Goal: Check status

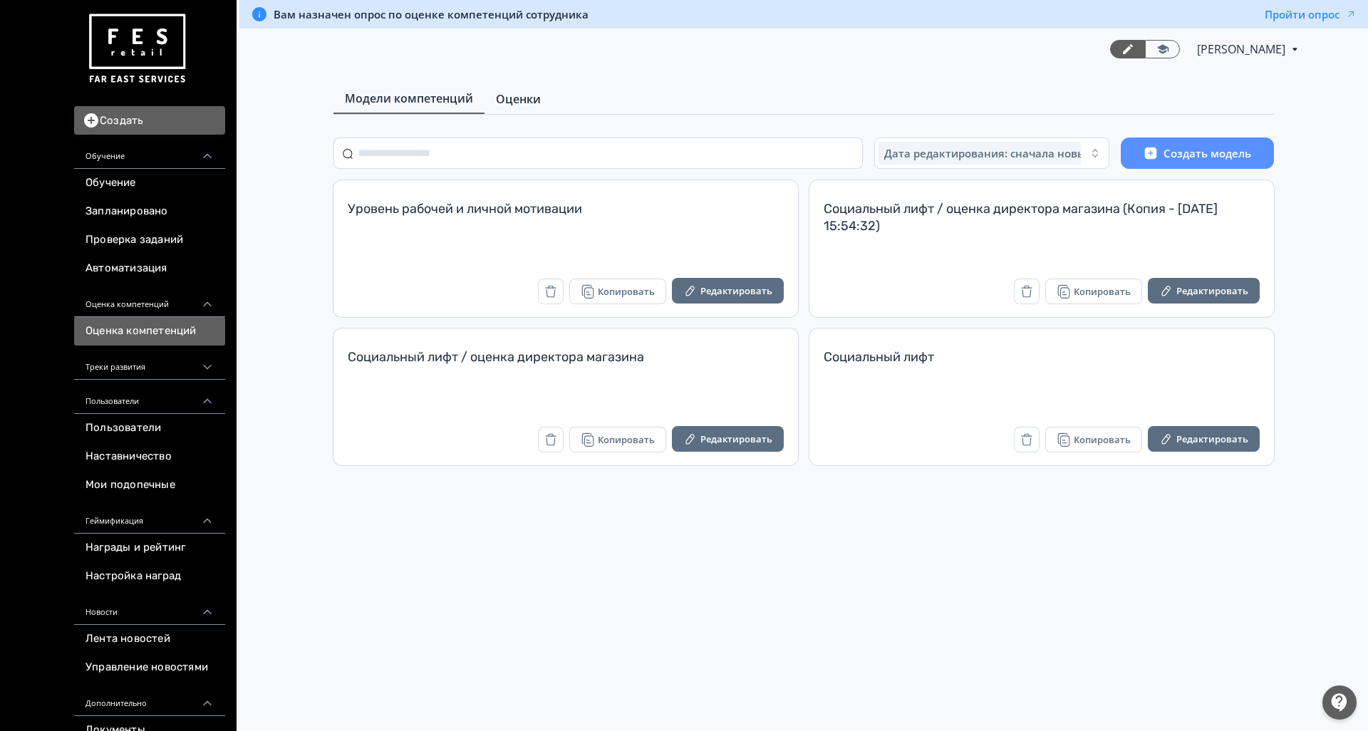
click at [511, 100] on span "Оценки" at bounding box center [518, 98] width 45 height 17
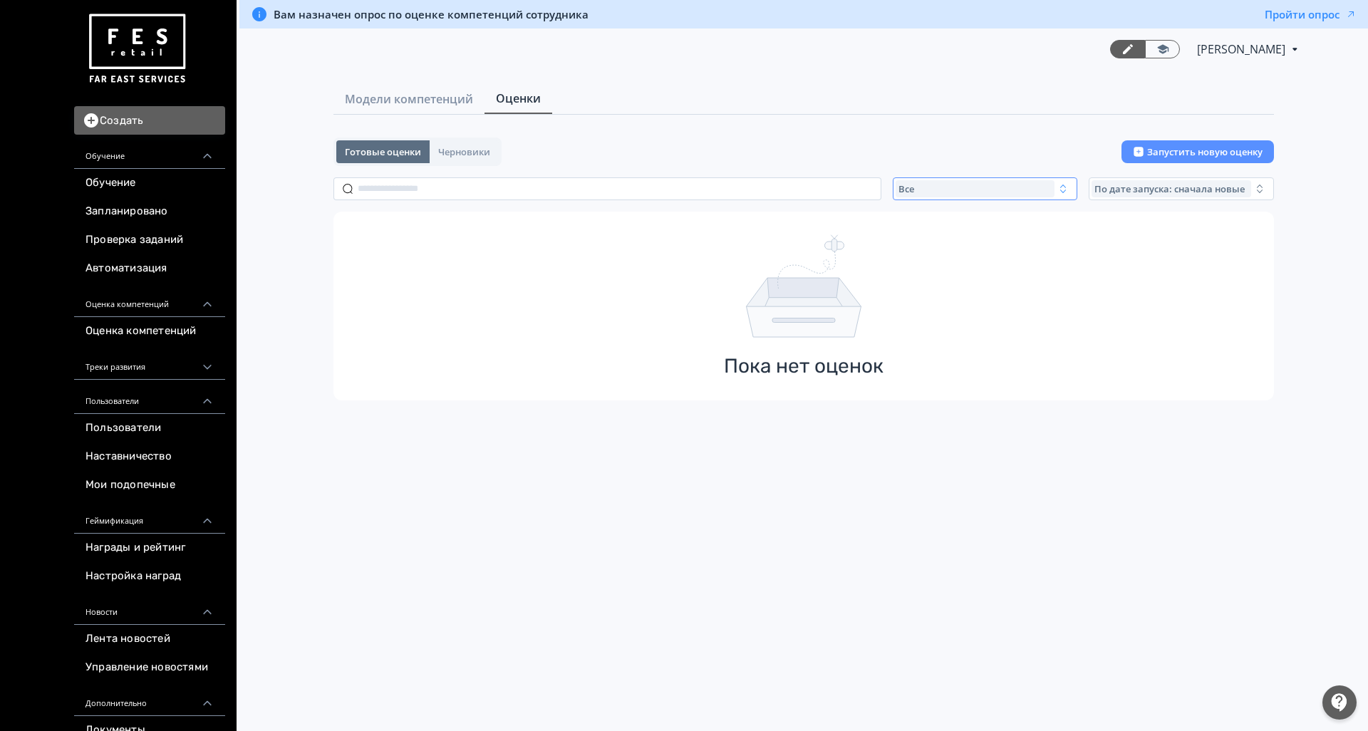
drag, startPoint x: 998, startPoint y: 190, endPoint x: 994, endPoint y: 197, distance: 8.3
click at [998, 189] on div "Все" at bounding box center [975, 188] width 160 height 17
click at [965, 249] on button "Активные" at bounding box center [1035, 247] width 249 height 26
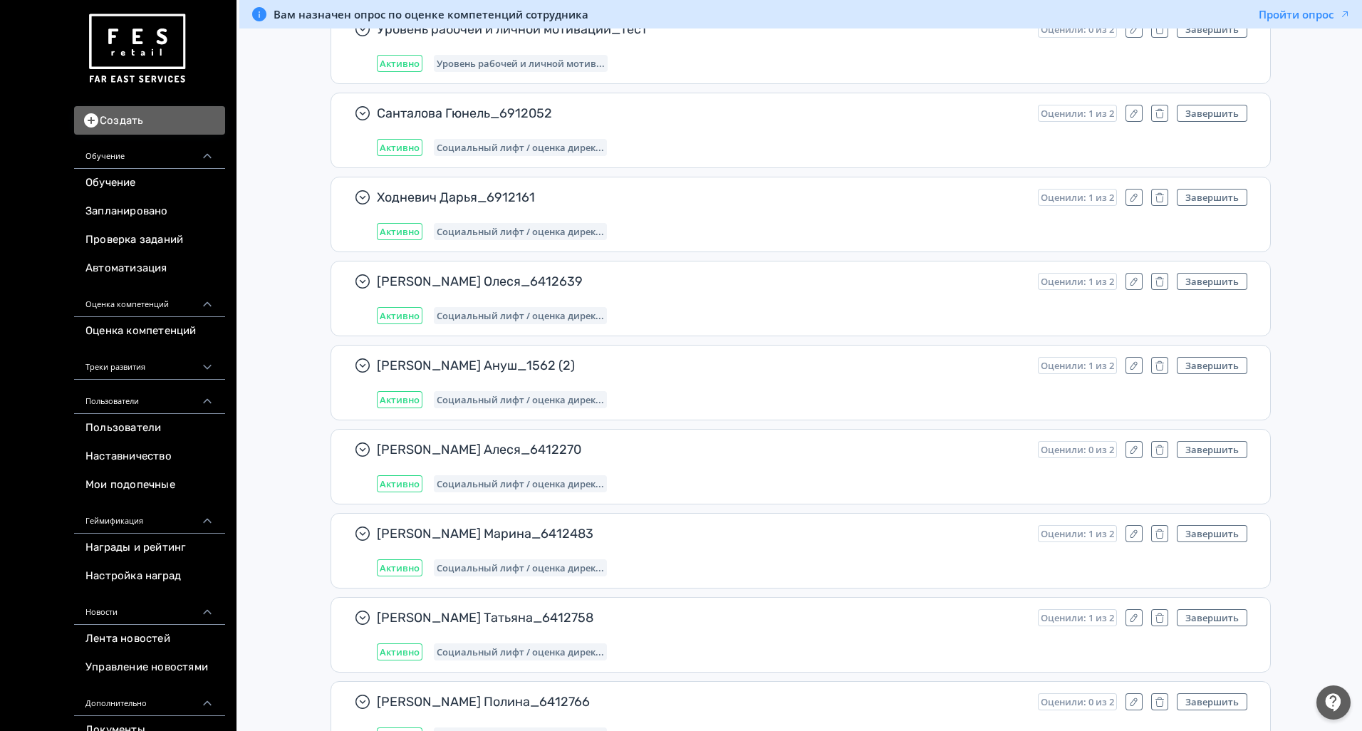
scroll to position [1044, 0]
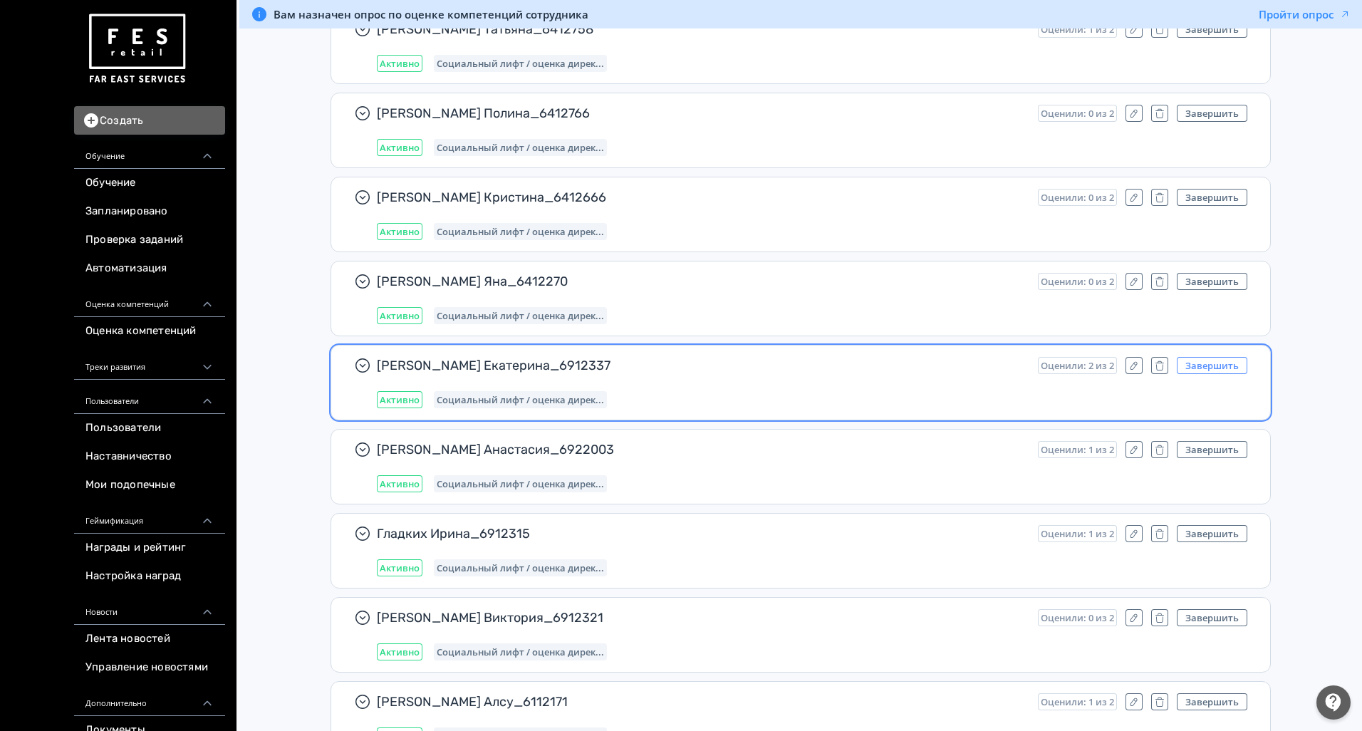
click at [1222, 369] on button "Завершить" at bounding box center [1212, 365] width 71 height 17
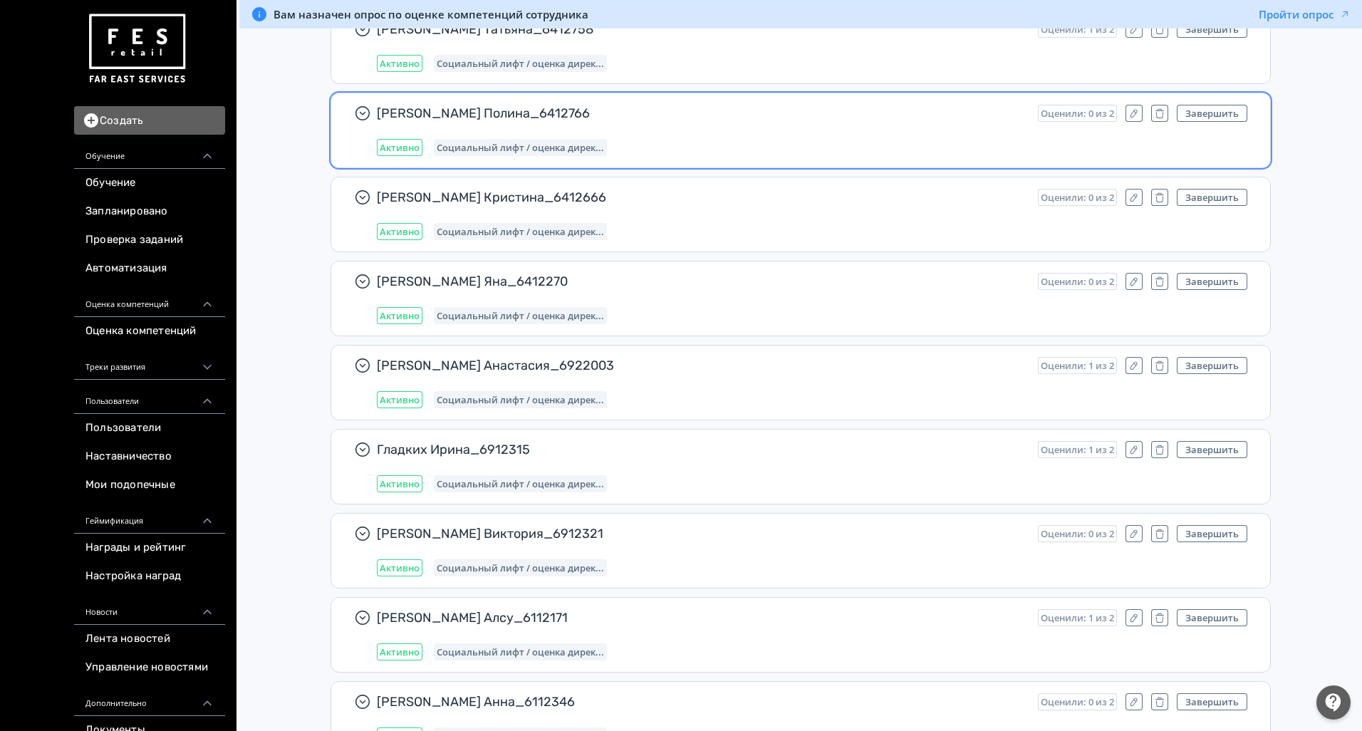
scroll to position [3818, 0]
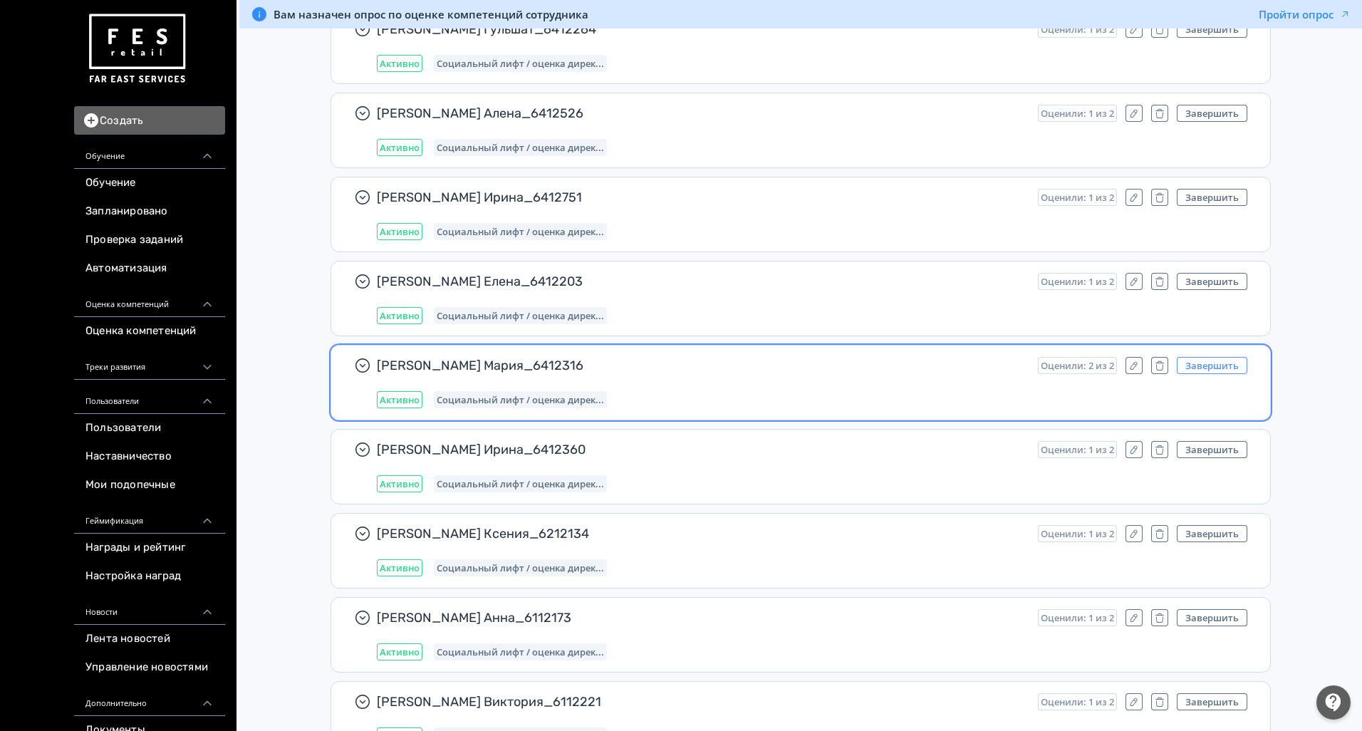
click at [1229, 364] on button "Завершить" at bounding box center [1212, 365] width 71 height 17
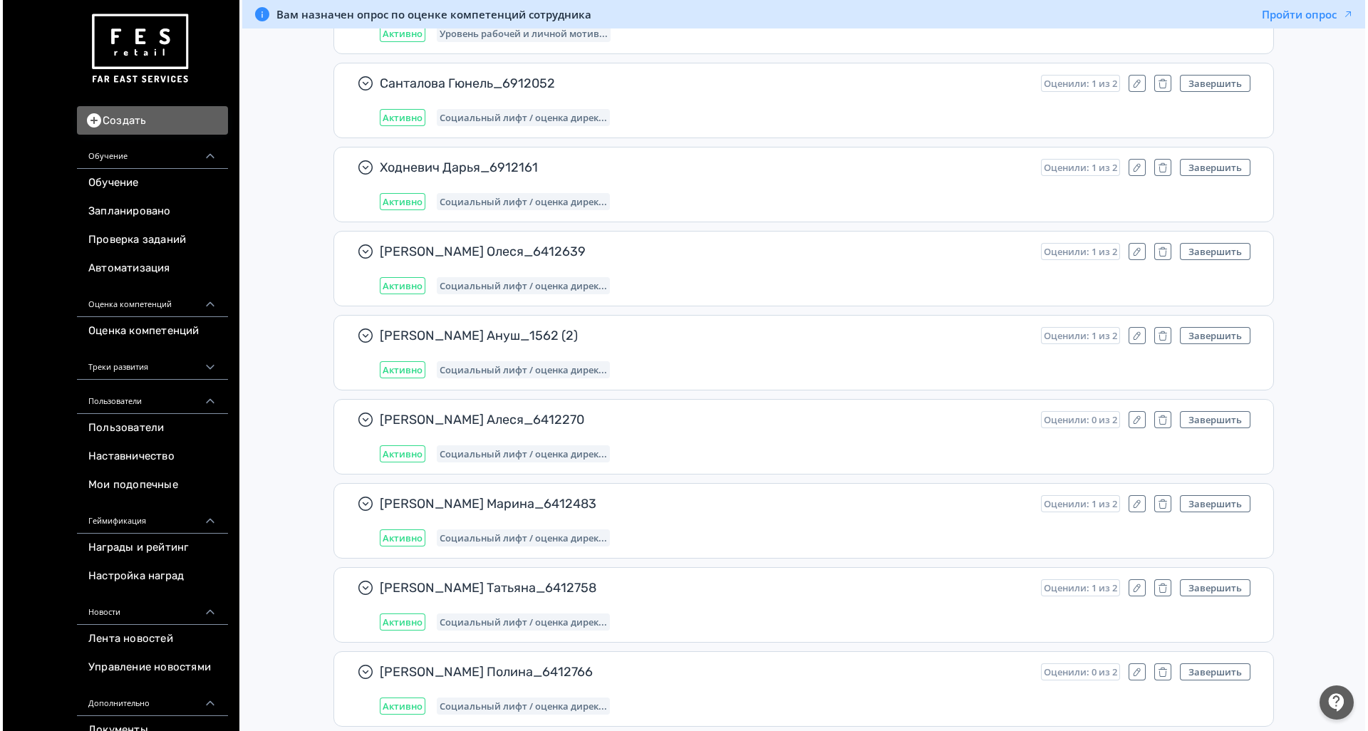
scroll to position [0, 0]
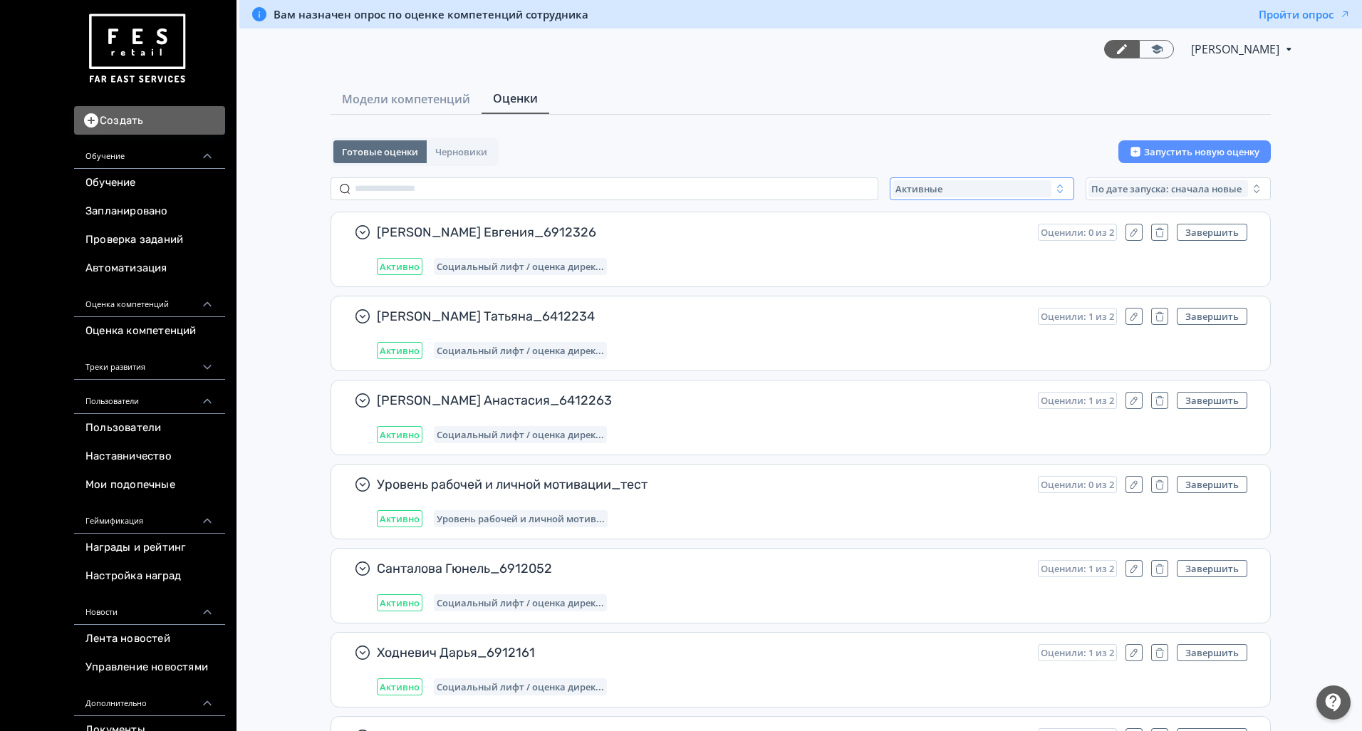
click at [923, 190] on span "Активные" at bounding box center [918, 188] width 47 height 11
click at [917, 217] on span "Все" at bounding box center [917, 221] width 18 height 14
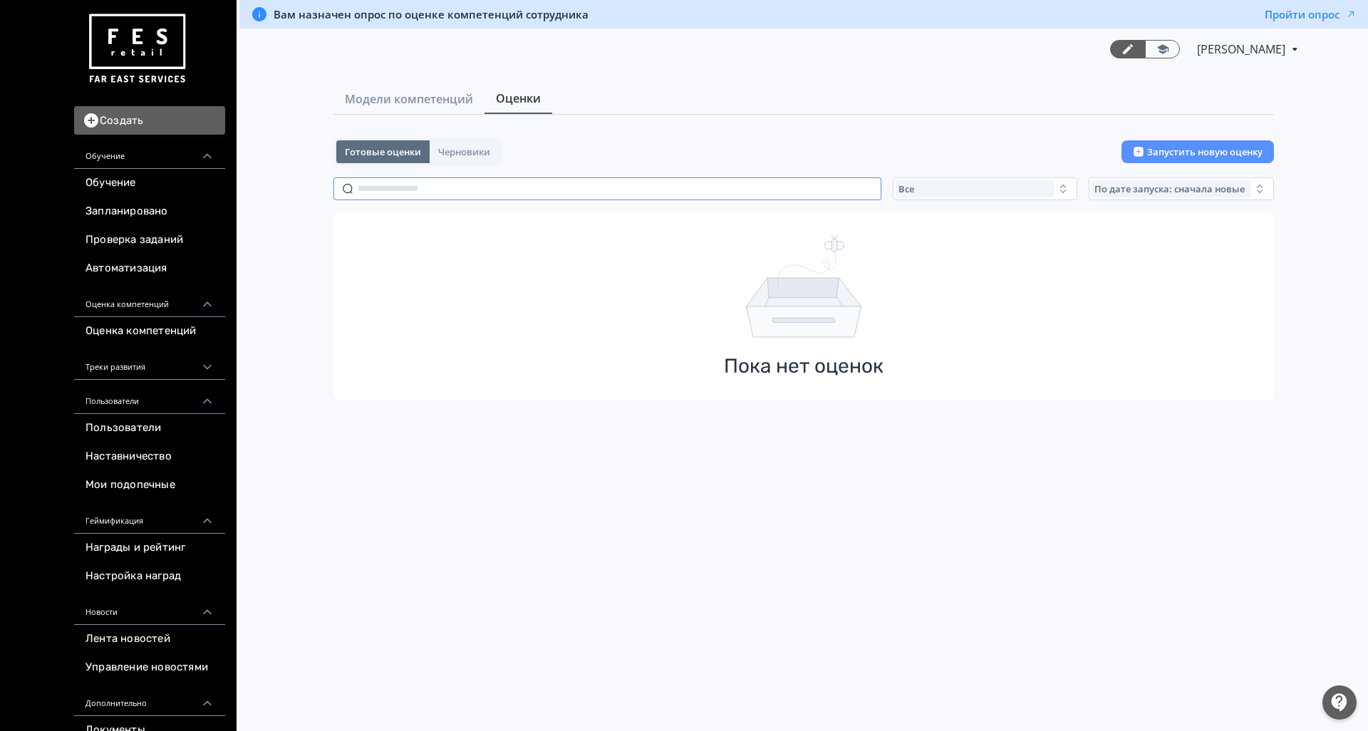
drag, startPoint x: 551, startPoint y: 187, endPoint x: 546, endPoint y: 199, distance: 13.8
click at [549, 187] on input "text" at bounding box center [607, 188] width 548 height 23
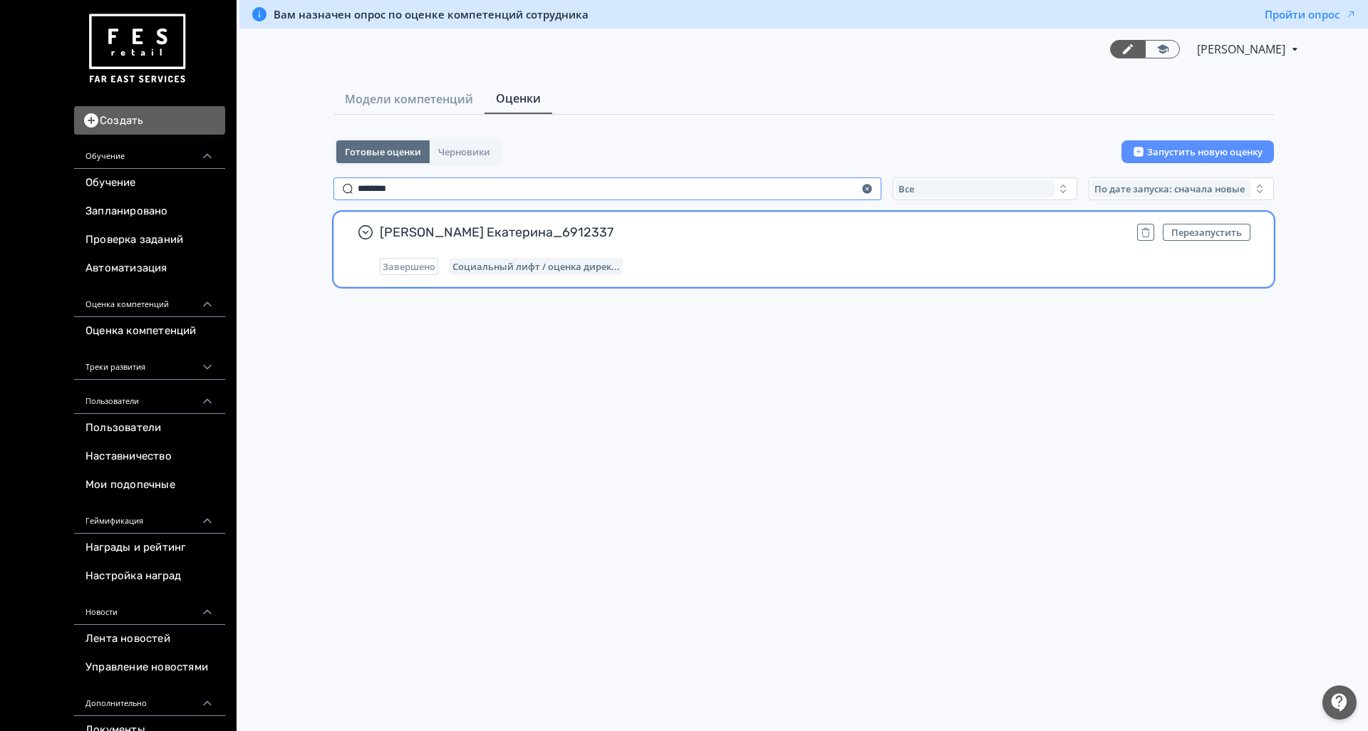
type input "********"
click at [648, 261] on div "Завершено Социальный лифт / оценка дирек..." at bounding box center [815, 266] width 871 height 17
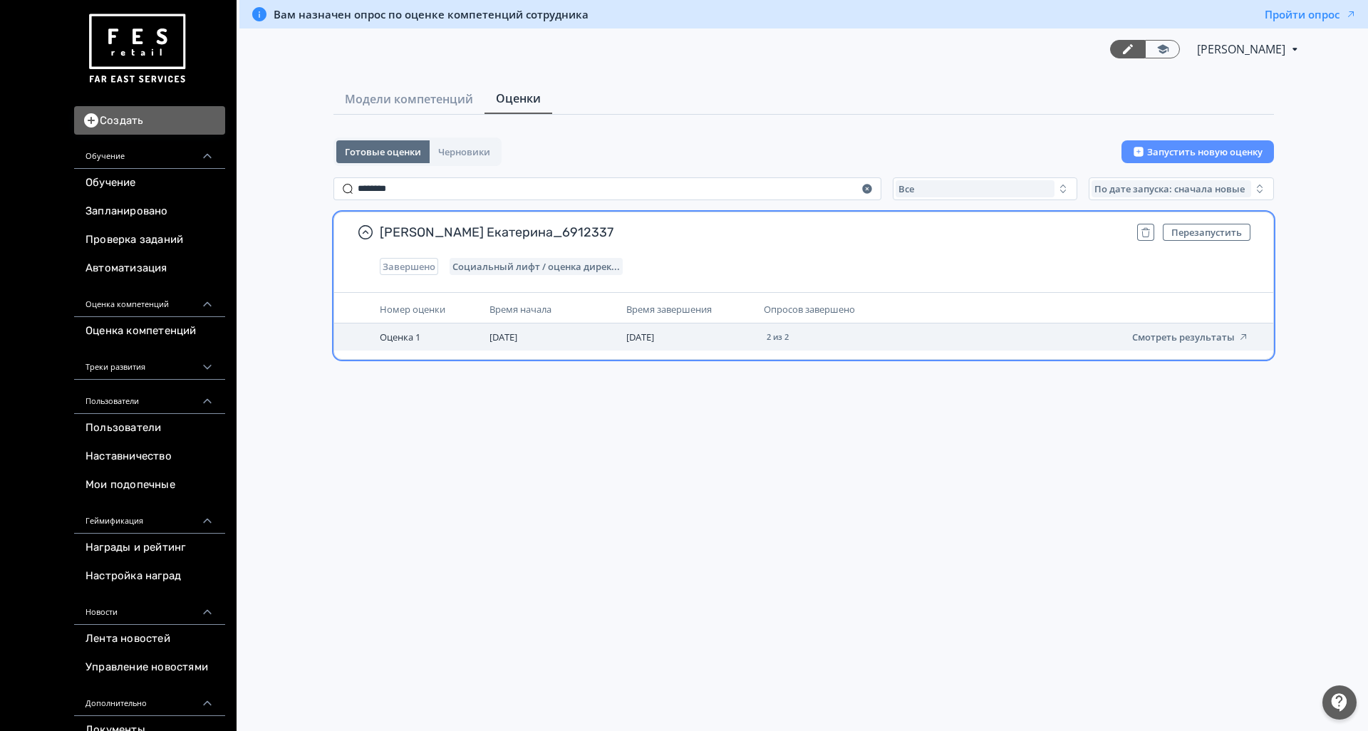
click at [1235, 331] on link "Смотреть результаты" at bounding box center [1190, 337] width 117 height 14
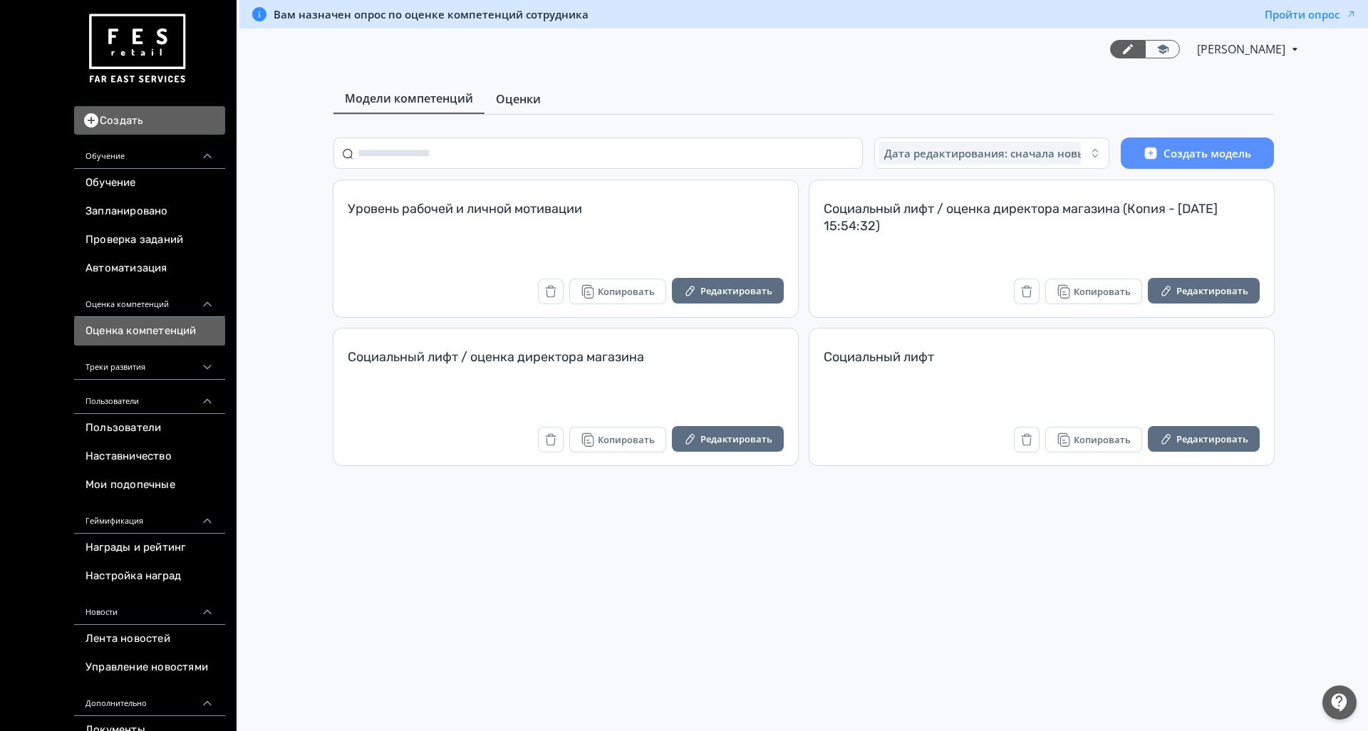
click at [514, 90] on link "Оценки" at bounding box center [518, 99] width 68 height 28
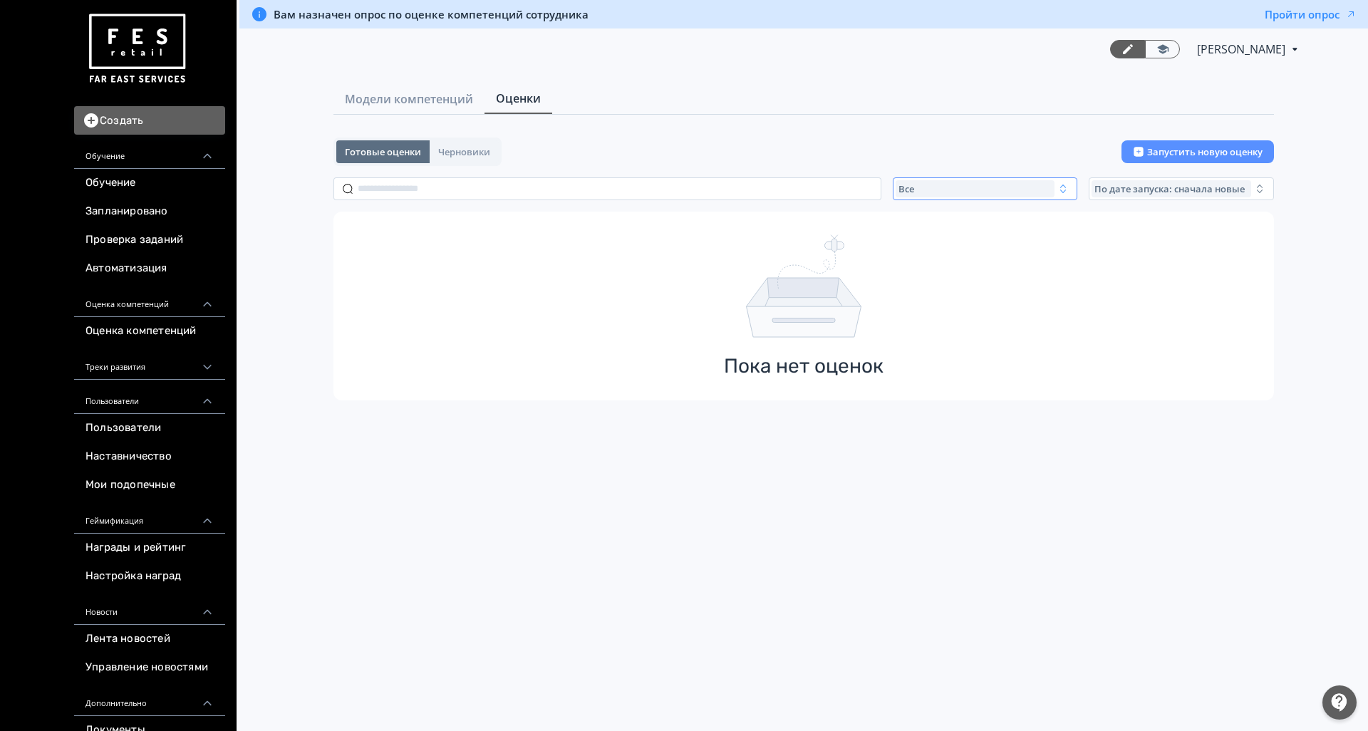
click at [974, 187] on div "Все" at bounding box center [975, 188] width 160 height 17
click at [955, 248] on span "Активные" at bounding box center [937, 247] width 52 height 14
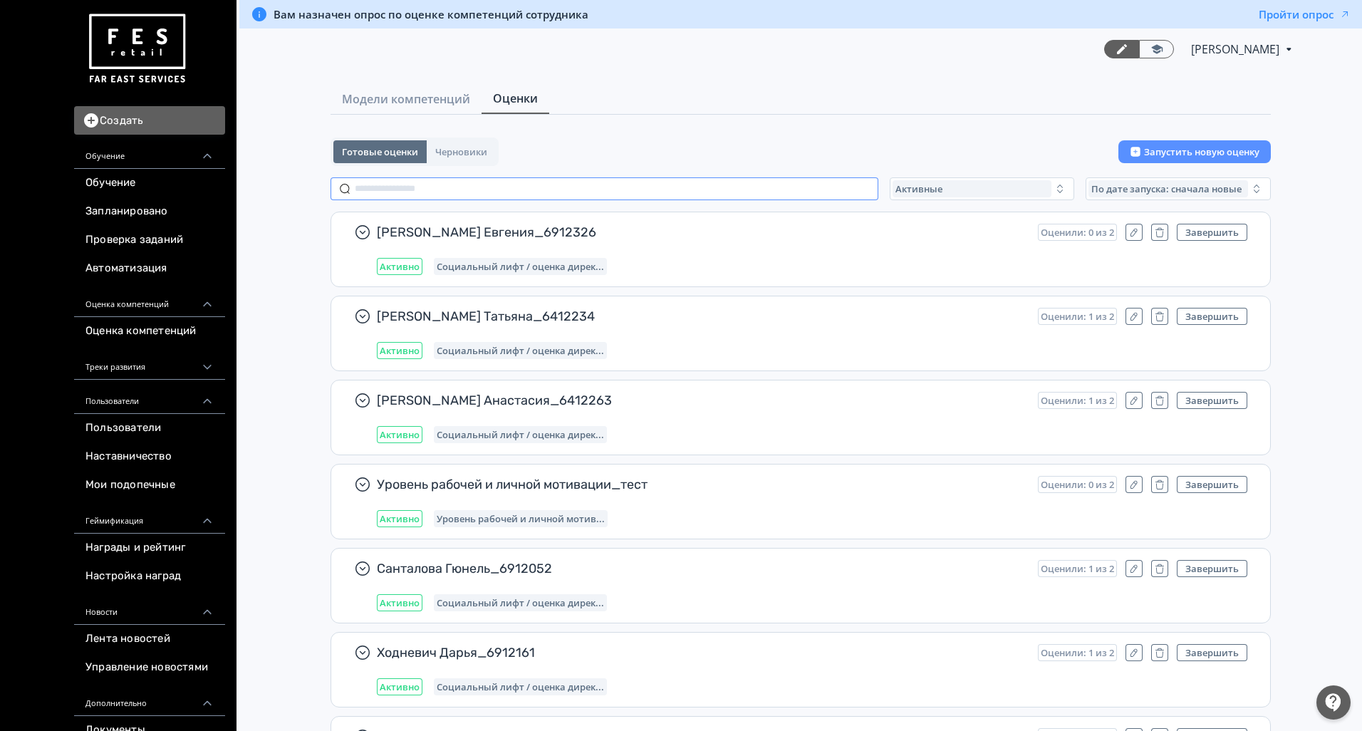
click at [437, 182] on input "text" at bounding box center [605, 188] width 548 height 23
click at [977, 182] on div "Активные" at bounding box center [973, 188] width 160 height 17
click at [951, 218] on button "Все" at bounding box center [1032, 222] width 249 height 26
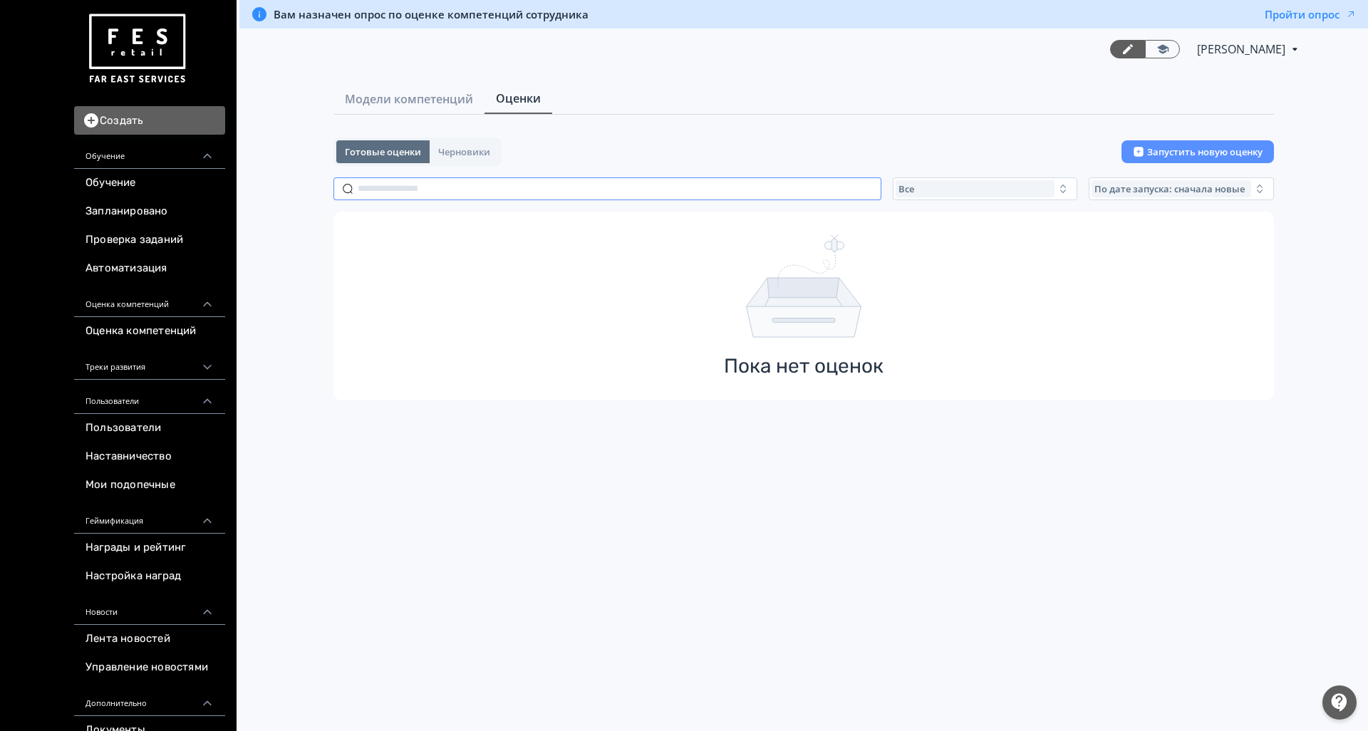
click at [521, 192] on input "text" at bounding box center [607, 188] width 548 height 23
paste input "**********"
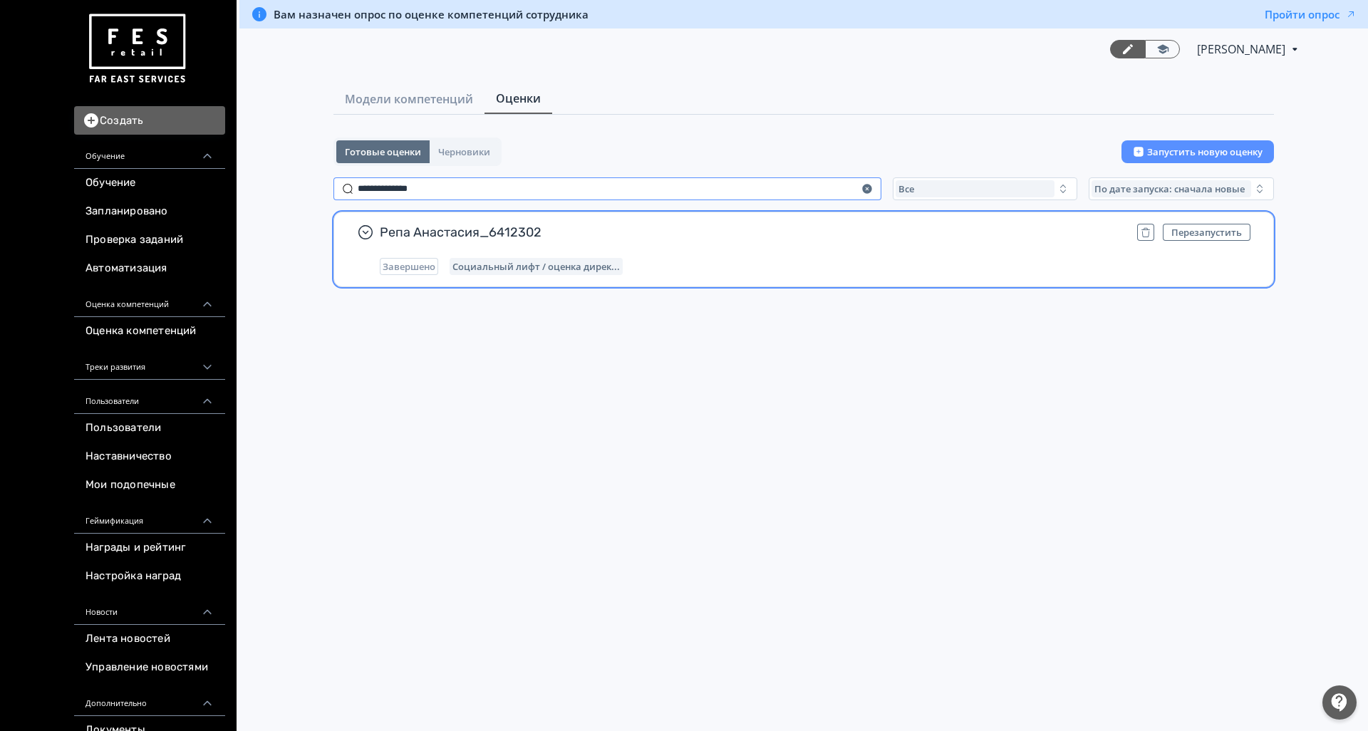
type input "**********"
click at [905, 258] on div "Завершено Социальный лифт / оценка дирек..." at bounding box center [815, 266] width 871 height 17
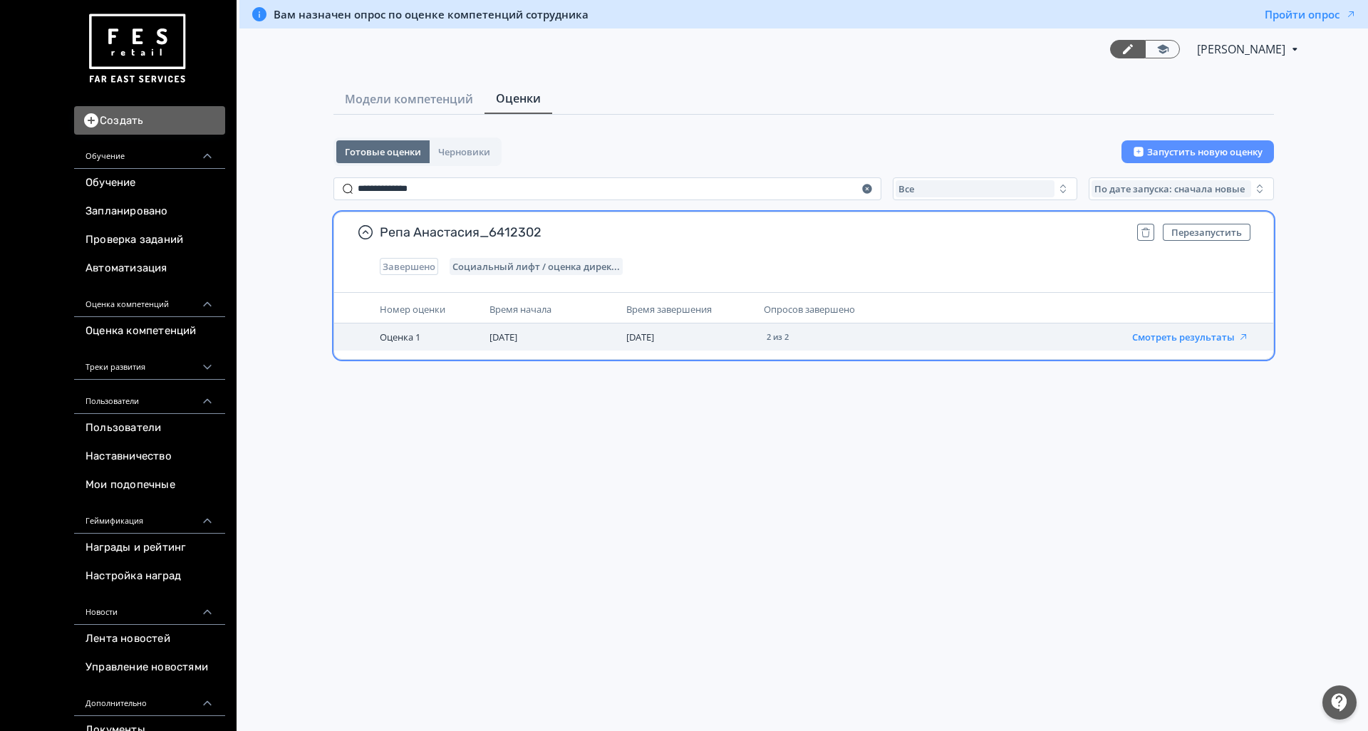
click at [1188, 334] on button "Смотреть результаты" at bounding box center [1190, 336] width 117 height 11
